Goal: Complete application form

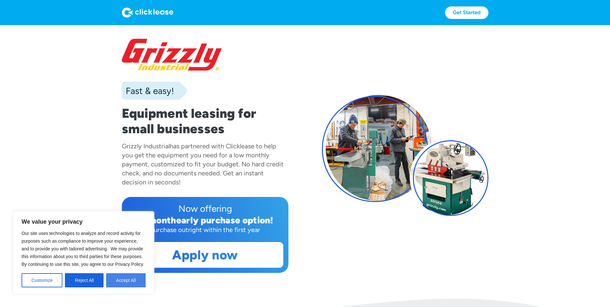
click at [118, 281] on button "Accept All" at bounding box center [126, 280] width 40 height 14
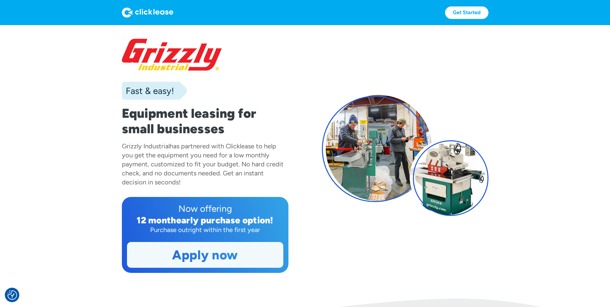
click at [166, 256] on link "Apply now" at bounding box center [205, 254] width 156 height 25
